Goal: Information Seeking & Learning: Learn about a topic

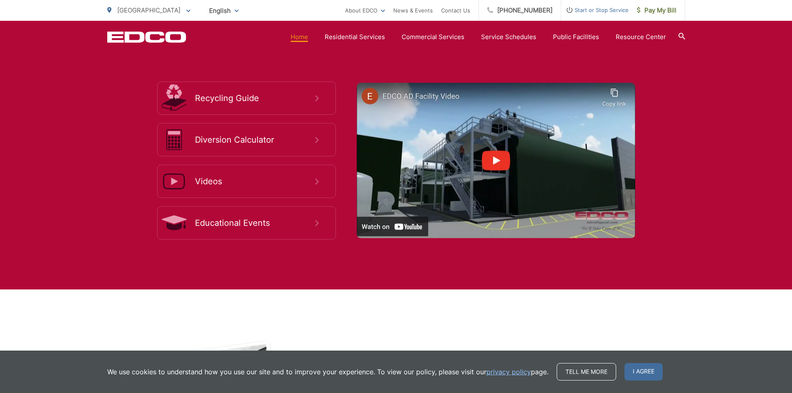
scroll to position [1538, 0]
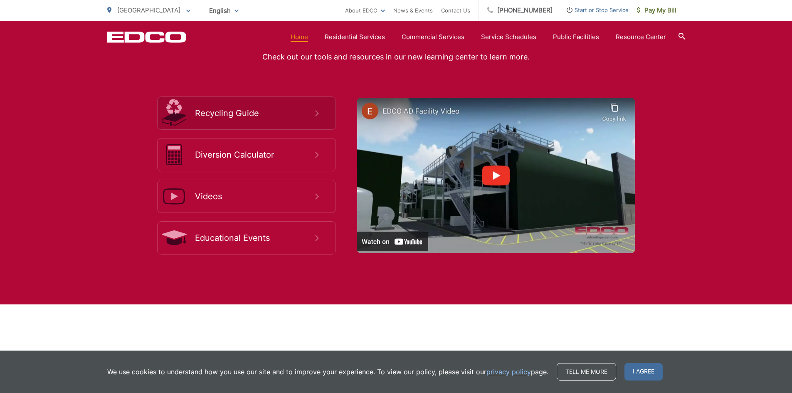
click at [317, 111] on icon at bounding box center [317, 113] width 4 height 6
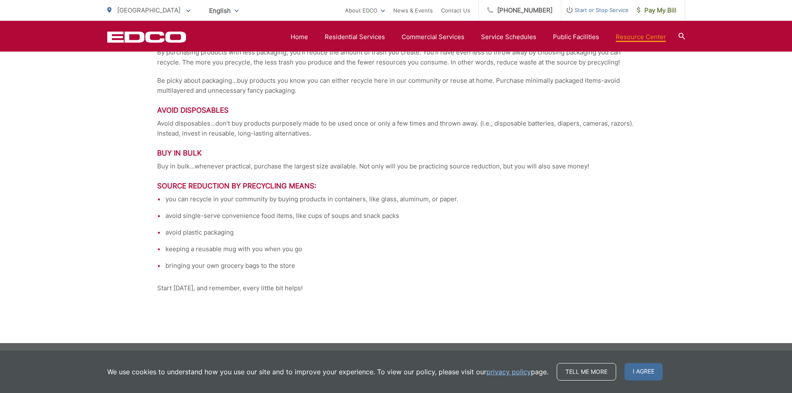
scroll to position [1669, 0]
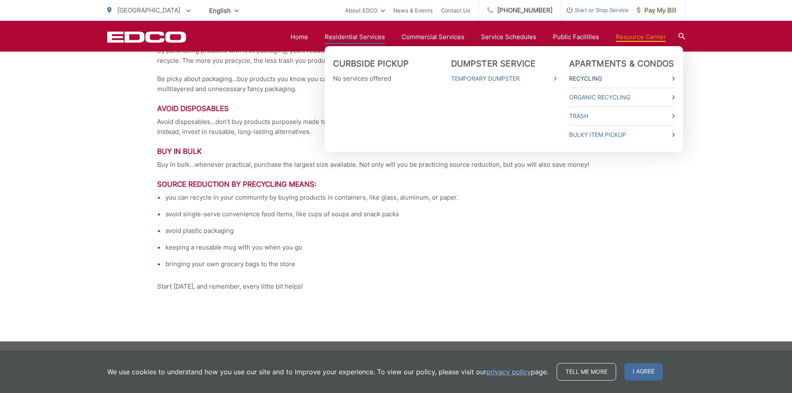
click at [588, 76] on link "Recycling" at bounding box center [622, 79] width 106 height 10
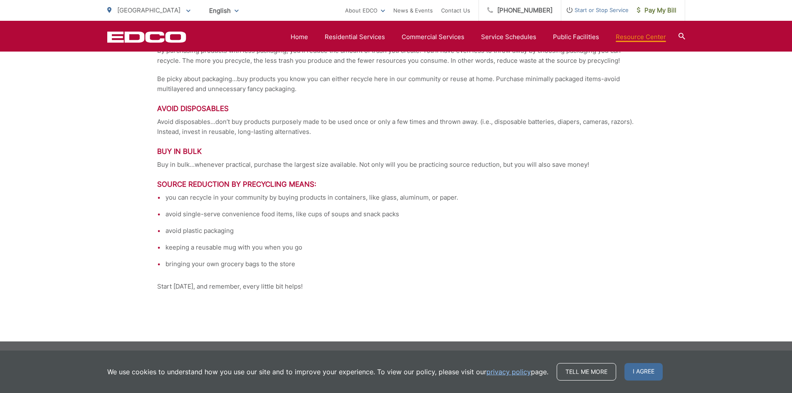
scroll to position [1601, 0]
